Goal: Task Accomplishment & Management: Use online tool/utility

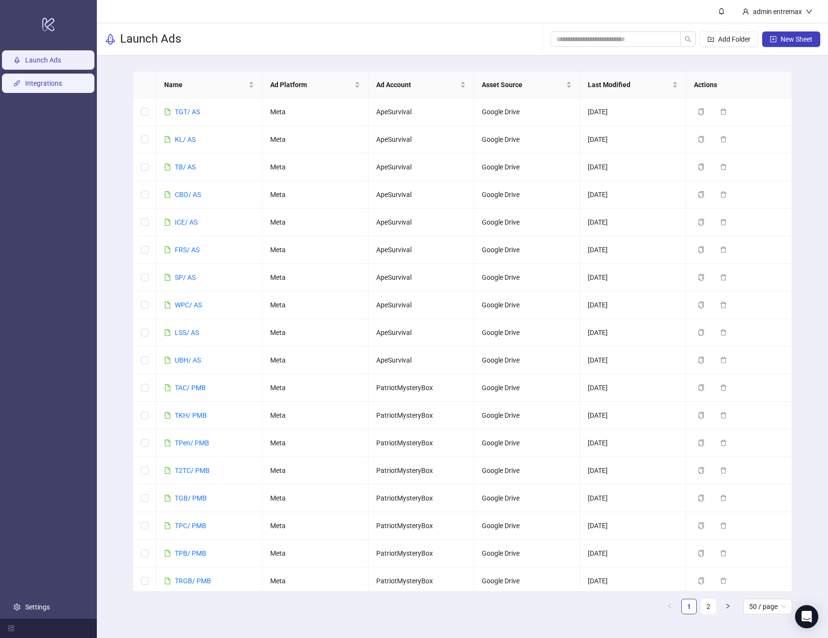
click at [57, 83] on link "Integrations" at bounding box center [43, 83] width 37 height 8
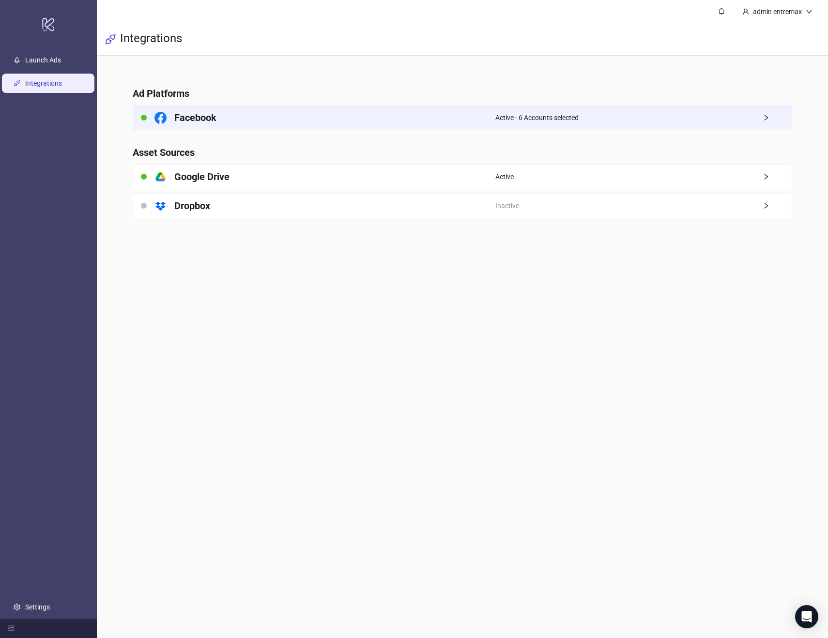
click at [285, 120] on div "Facebook" at bounding box center [314, 118] width 362 height 24
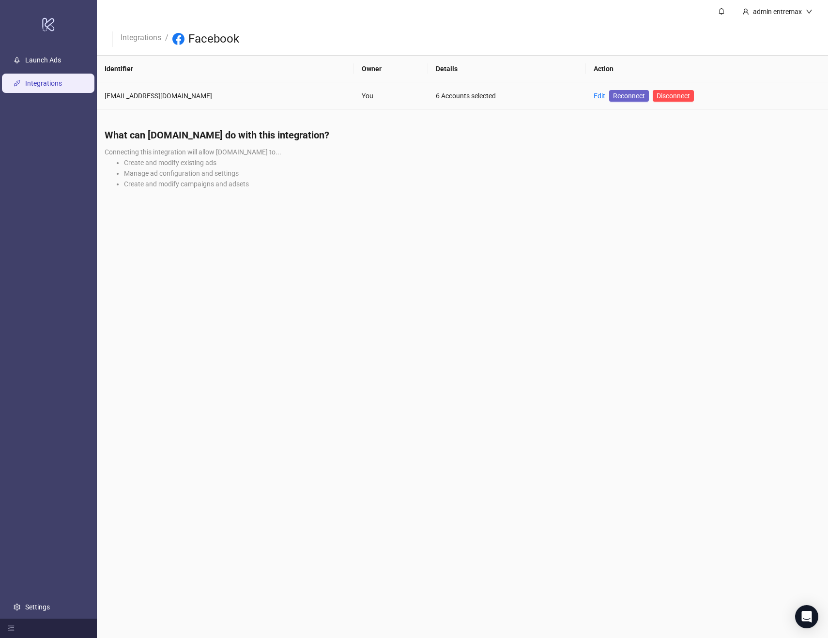
click at [613, 94] on span "Reconnect" at bounding box center [629, 96] width 32 height 11
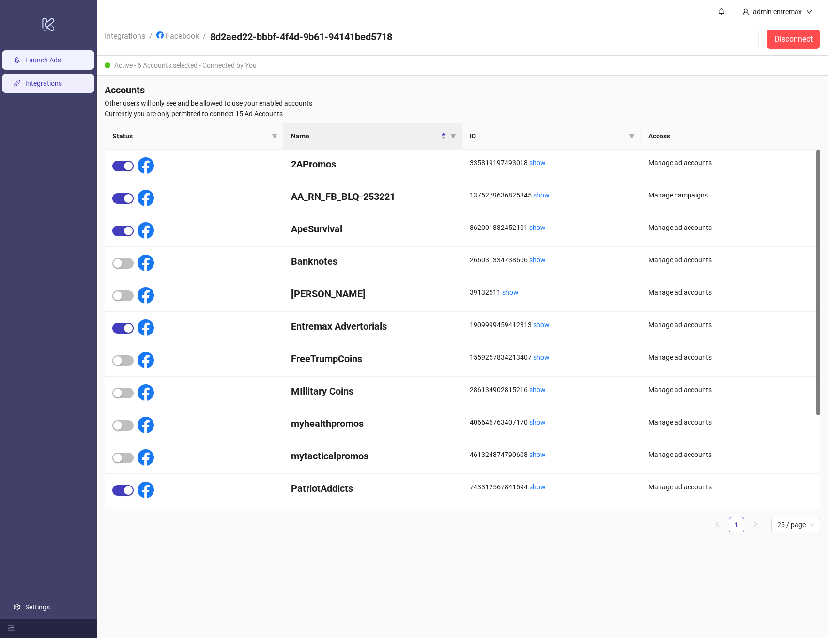
click at [47, 62] on link "Launch Ads" at bounding box center [43, 60] width 36 height 8
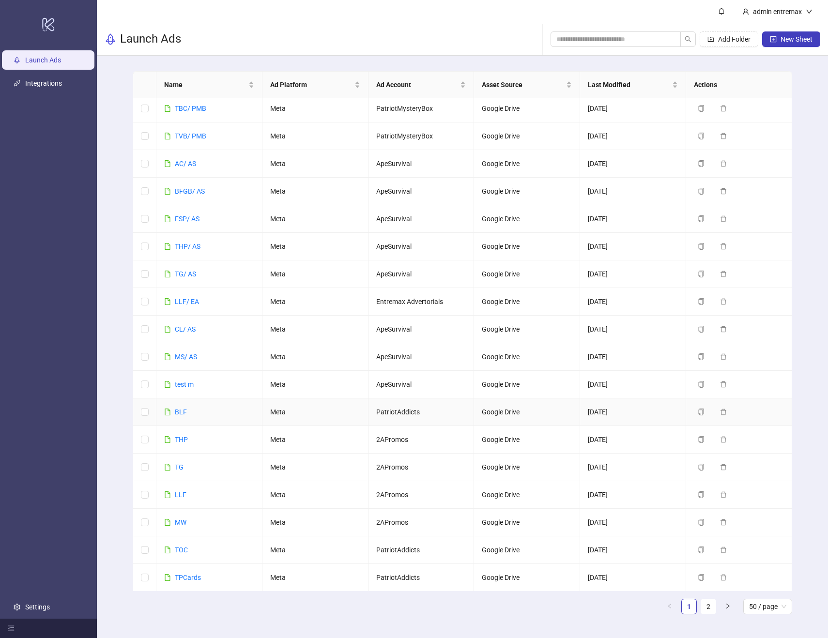
scroll to position [511, 0]
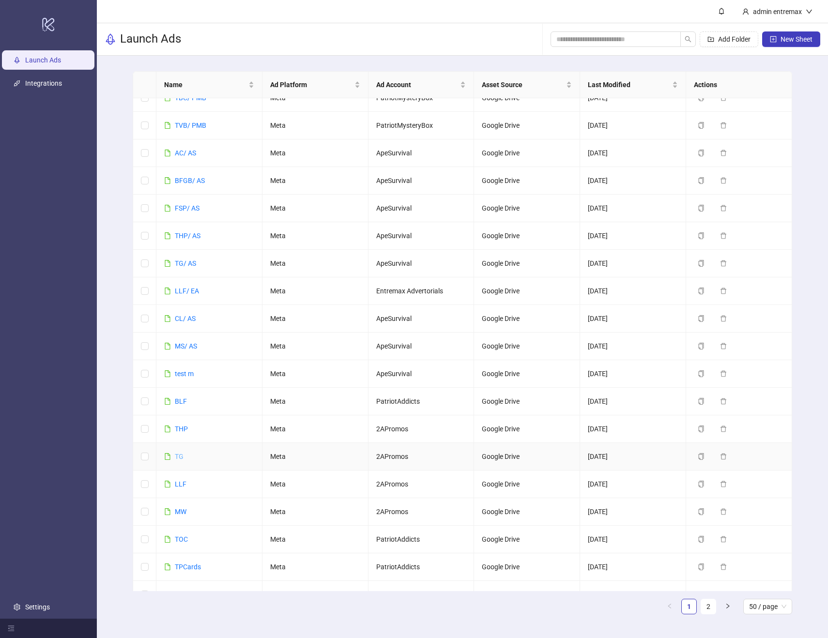
click at [177, 456] on link "TG" at bounding box center [179, 457] width 9 height 8
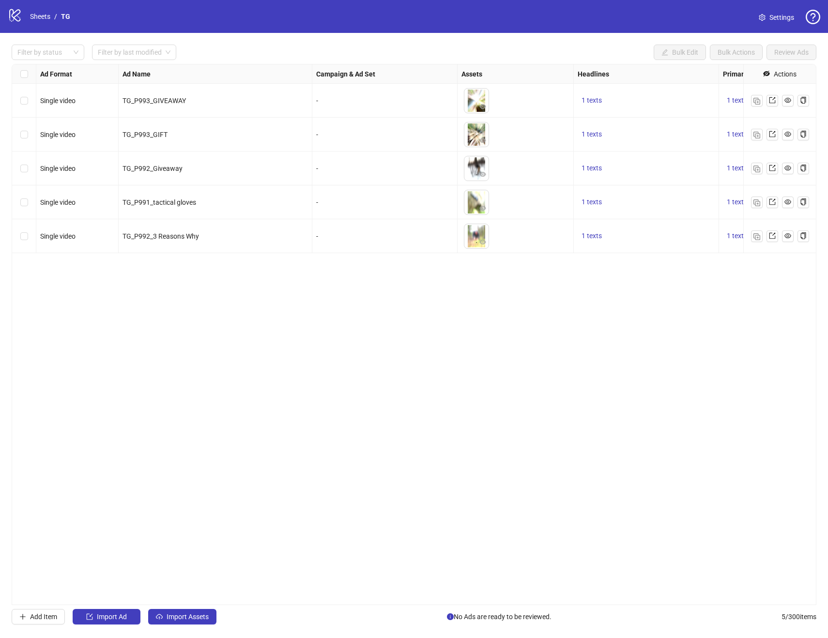
click at [361, 231] on div "-" at bounding box center [384, 236] width 137 height 11
click at [352, 236] on div "-" at bounding box center [384, 236] width 137 height 11
drag, startPoint x: 337, startPoint y: 238, endPoint x: 318, endPoint y: 238, distance: 19.9
click at [332, 238] on div "-" at bounding box center [384, 236] width 137 height 11
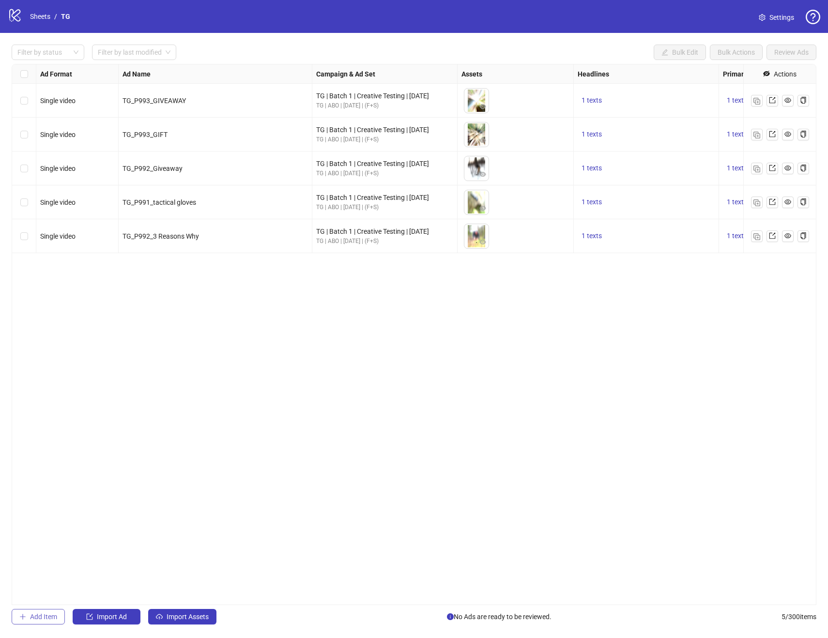
click at [39, 617] on span "Add Item" at bounding box center [43, 617] width 27 height 8
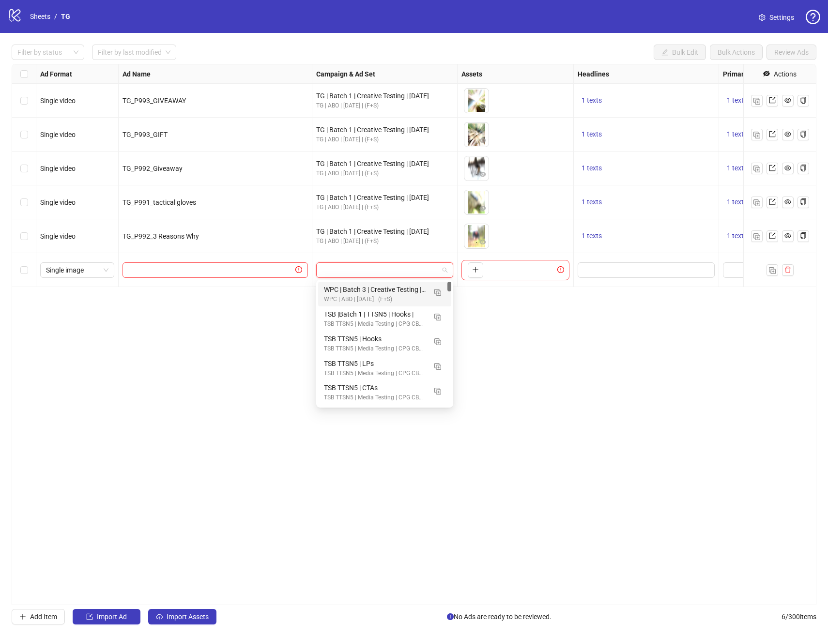
click at [384, 273] on input "search" at bounding box center [380, 270] width 117 height 15
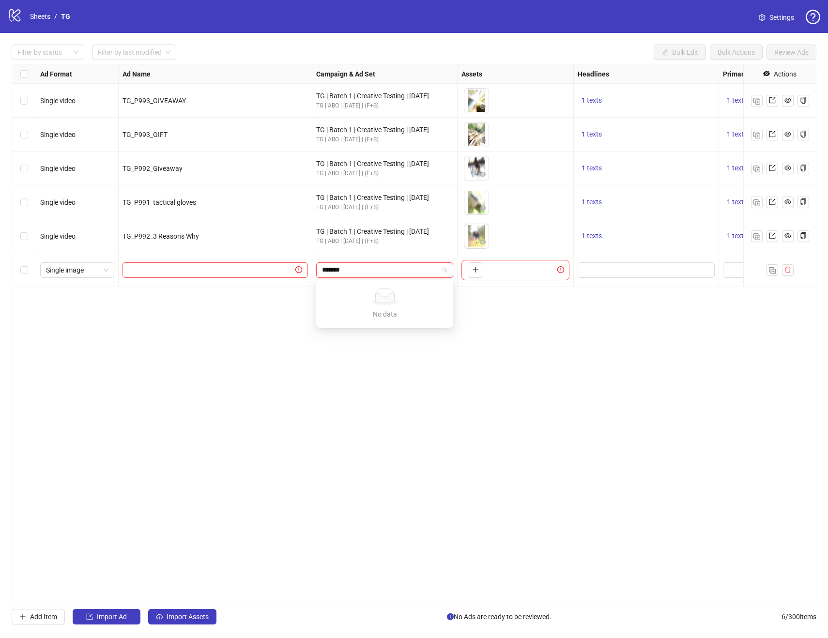
type input "*******"
click at [318, 366] on div "Ad Format Ad Name Campaign & Ad Set Assets Headlines Primary Texts Descriptions…" at bounding box center [414, 334] width 805 height 541
